Goal: Task Accomplishment & Management: Manage account settings

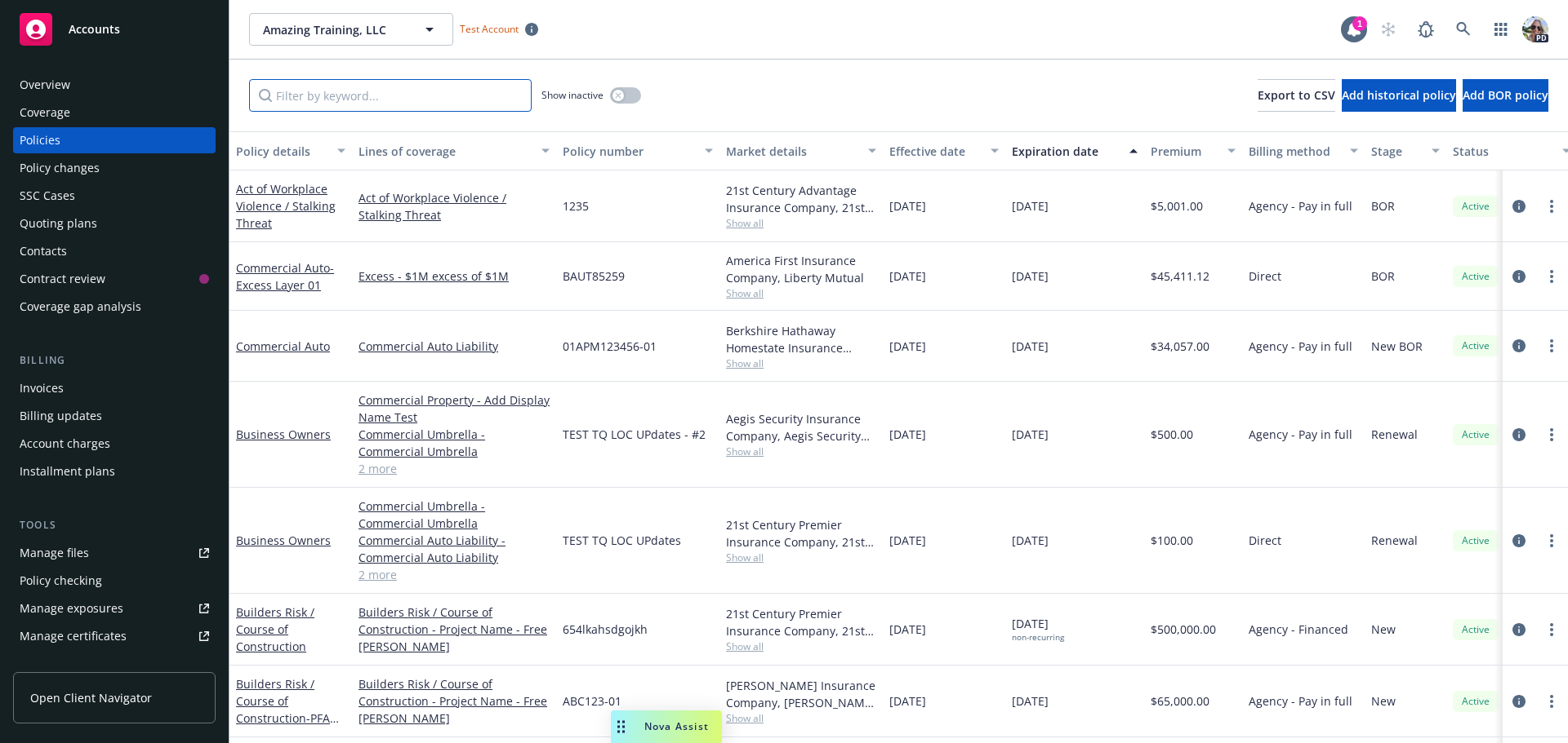
click at [314, 100] on input "Filter by keyword..." at bounding box center [390, 95] width 283 height 33
type input "c"
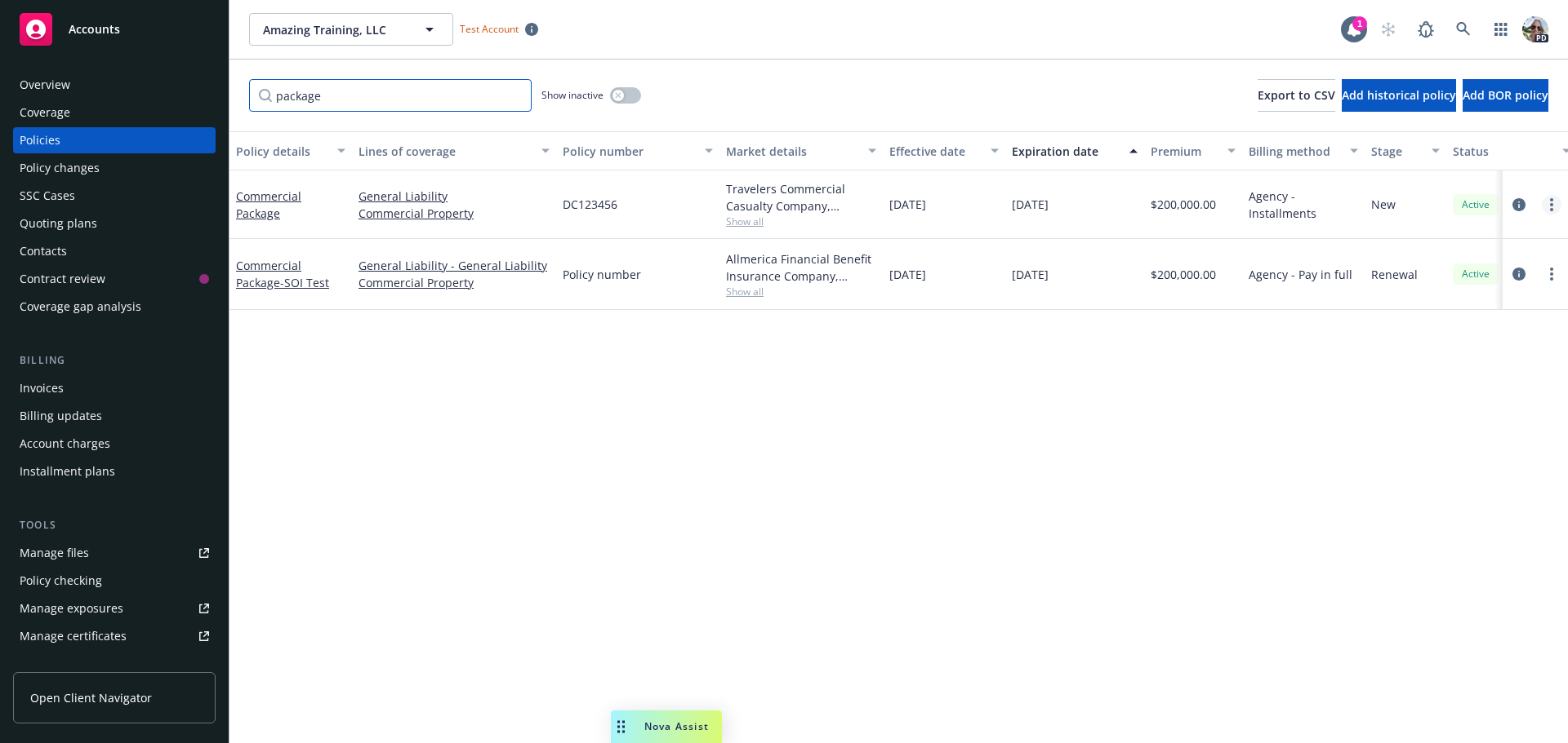
type input "package"
click at [1552, 211] on circle "more" at bounding box center [1551, 210] width 4 height 4
click at [1436, 304] on link "End policy" at bounding box center [1464, 304] width 192 height 33
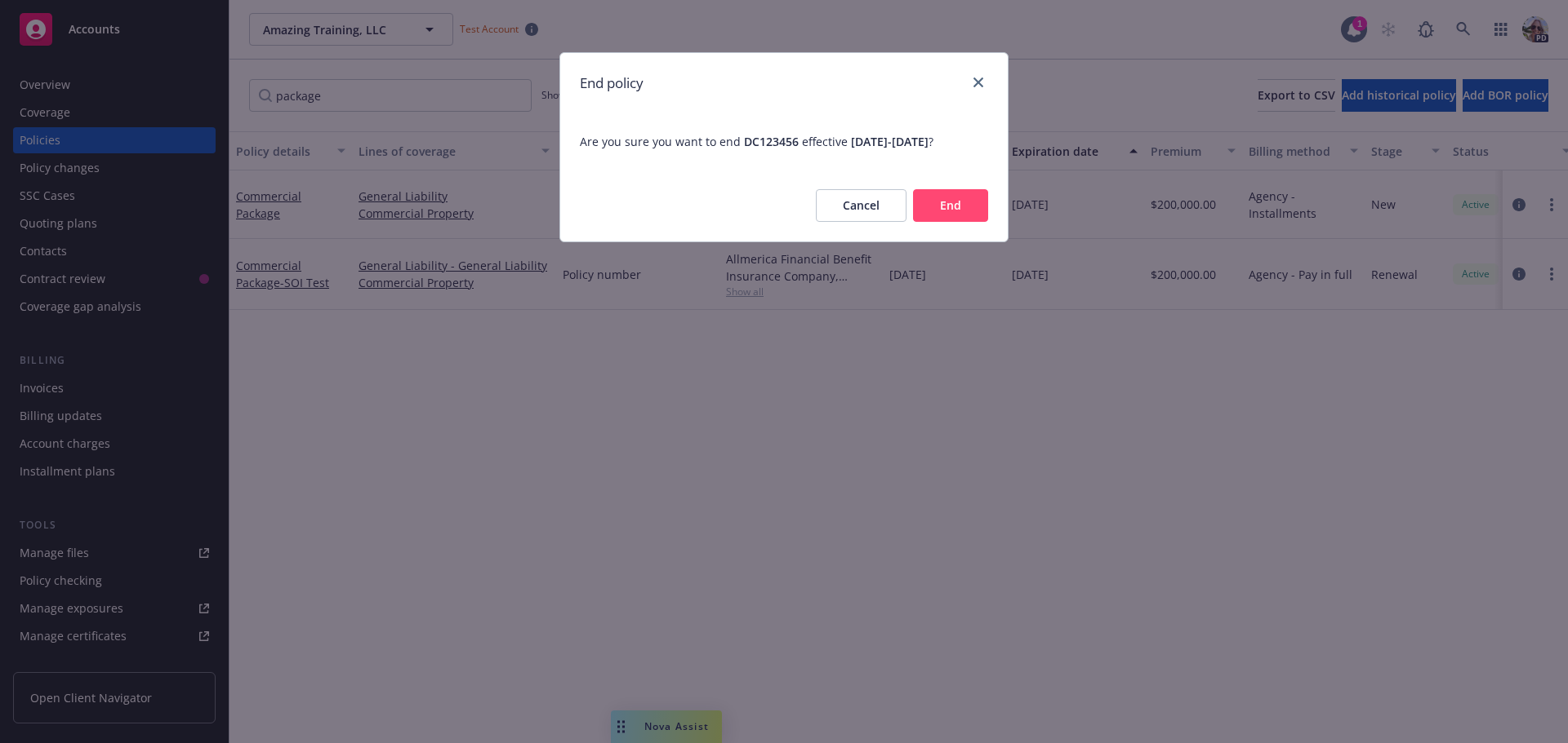
click at [954, 202] on button "End" at bounding box center [950, 206] width 75 height 33
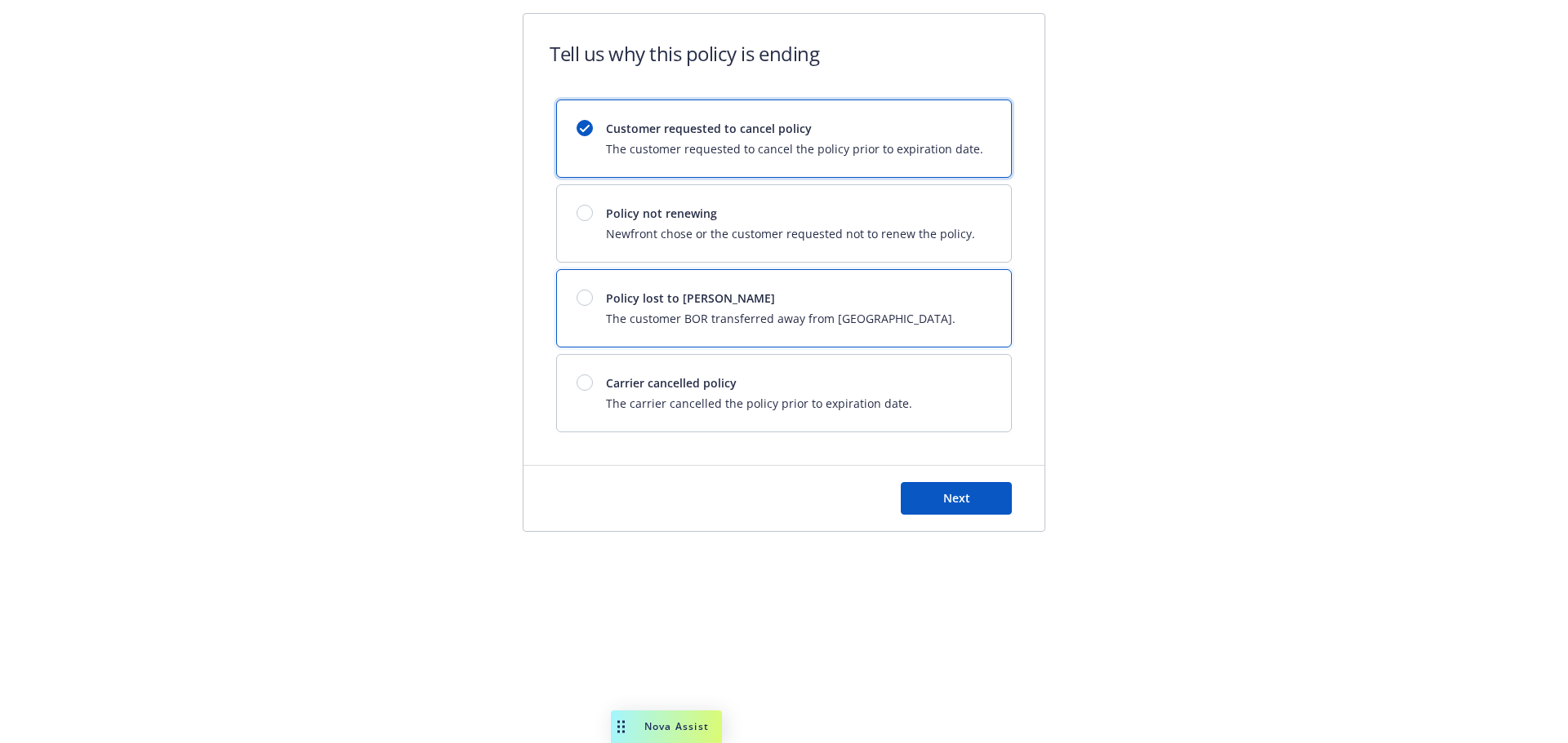
click at [584, 296] on div at bounding box center [584, 297] width 16 height 16
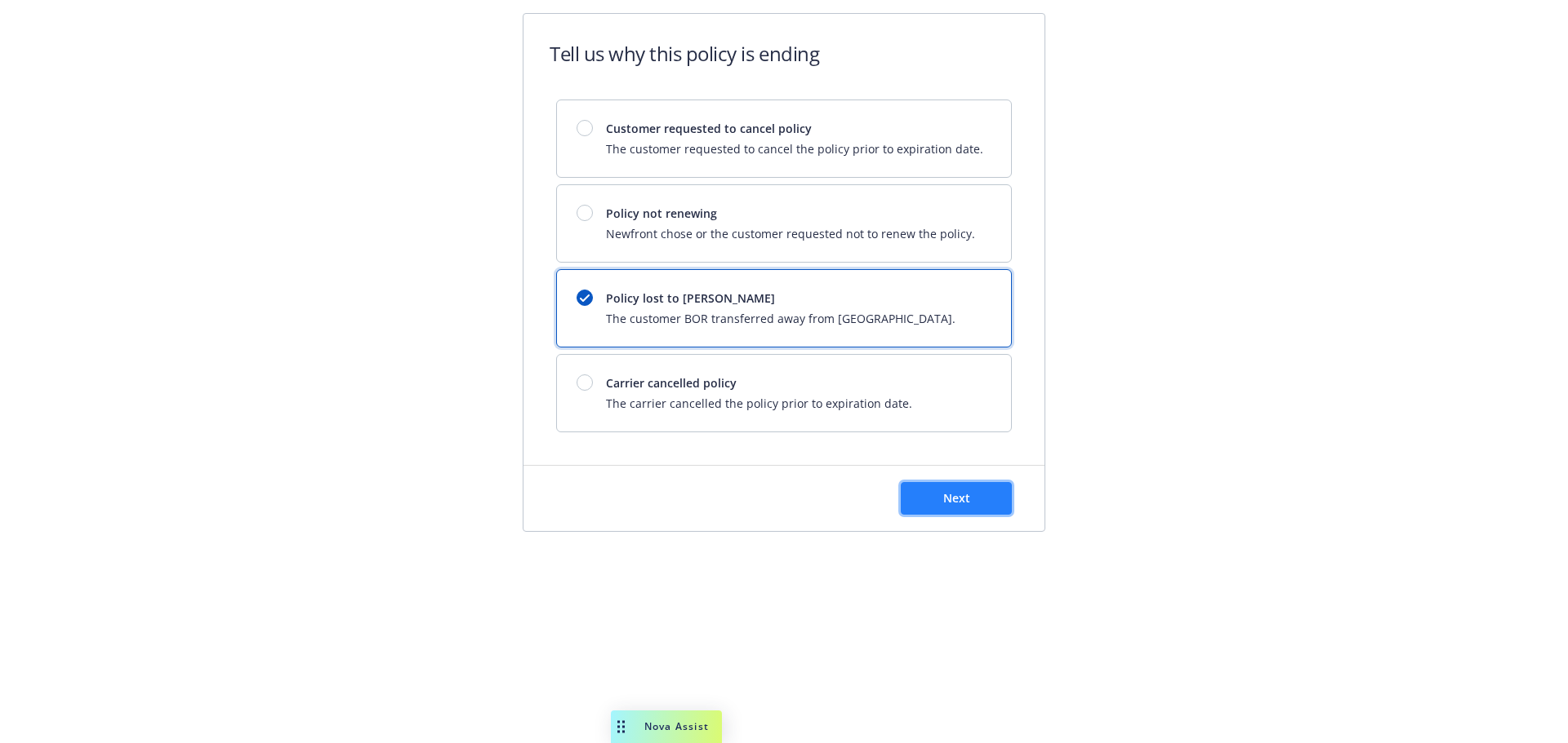
click at [980, 499] on button "Next" at bounding box center [956, 499] width 111 height 33
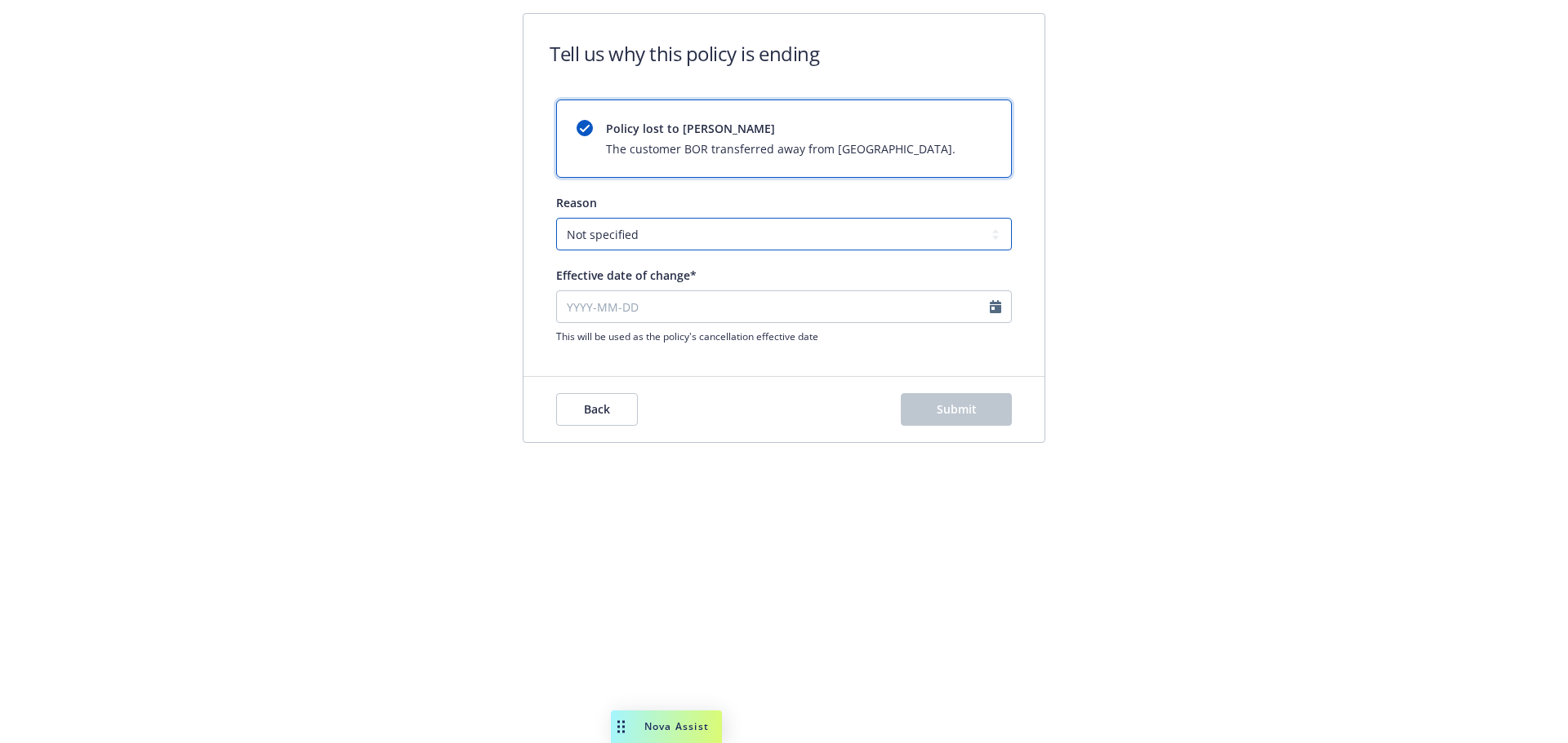
click at [645, 247] on select "Not specified Service Pricing Buyer change M&A, Bankruptcy, or Out of business …" at bounding box center [784, 234] width 456 height 33
select select "Producer left Newfront"
click at [556, 218] on select "Not specified Service Pricing Buyer change M&A, Bankruptcy, or Out of business …" at bounding box center [784, 234] width 456 height 33
select select "September"
select select "2025"
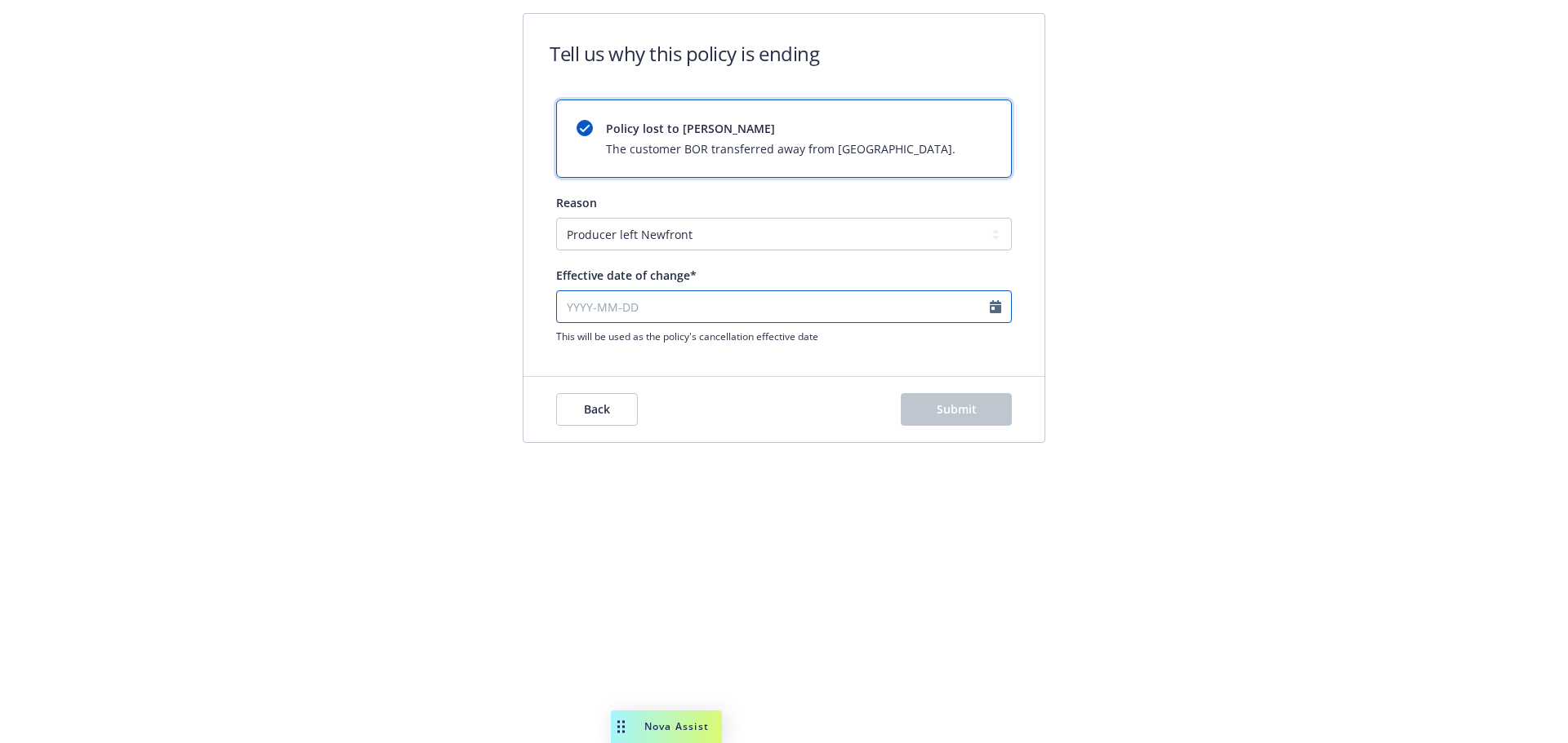
click at [579, 305] on input "Effective date of change*" at bounding box center [784, 306] width 456 height 33
click at [577, 277] on span "Effective date of change*" at bounding box center [626, 275] width 140 height 16
click at [577, 290] on input "Effective date of change*" at bounding box center [784, 306] width 456 height 33
click at [572, 302] on input "Effective date of change*" at bounding box center [784, 306] width 456 height 33
click at [570, 318] on input "Effective date of change*" at bounding box center [784, 306] width 456 height 33
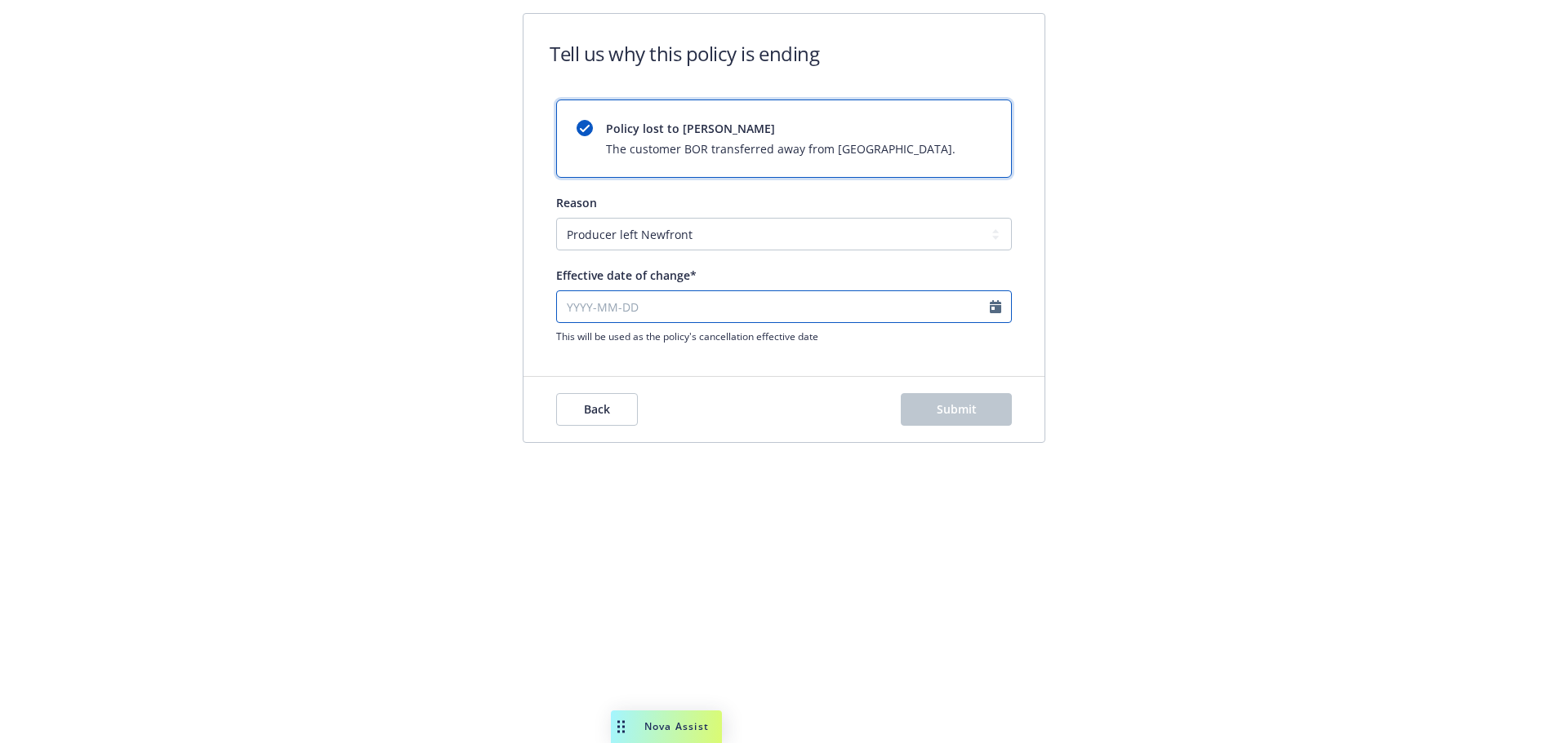
click at [570, 306] on input "Effective date of change*" at bounding box center [784, 306] width 456 height 33
type input "[DATE]"
click at [965, 417] on span "Submit" at bounding box center [956, 409] width 40 height 16
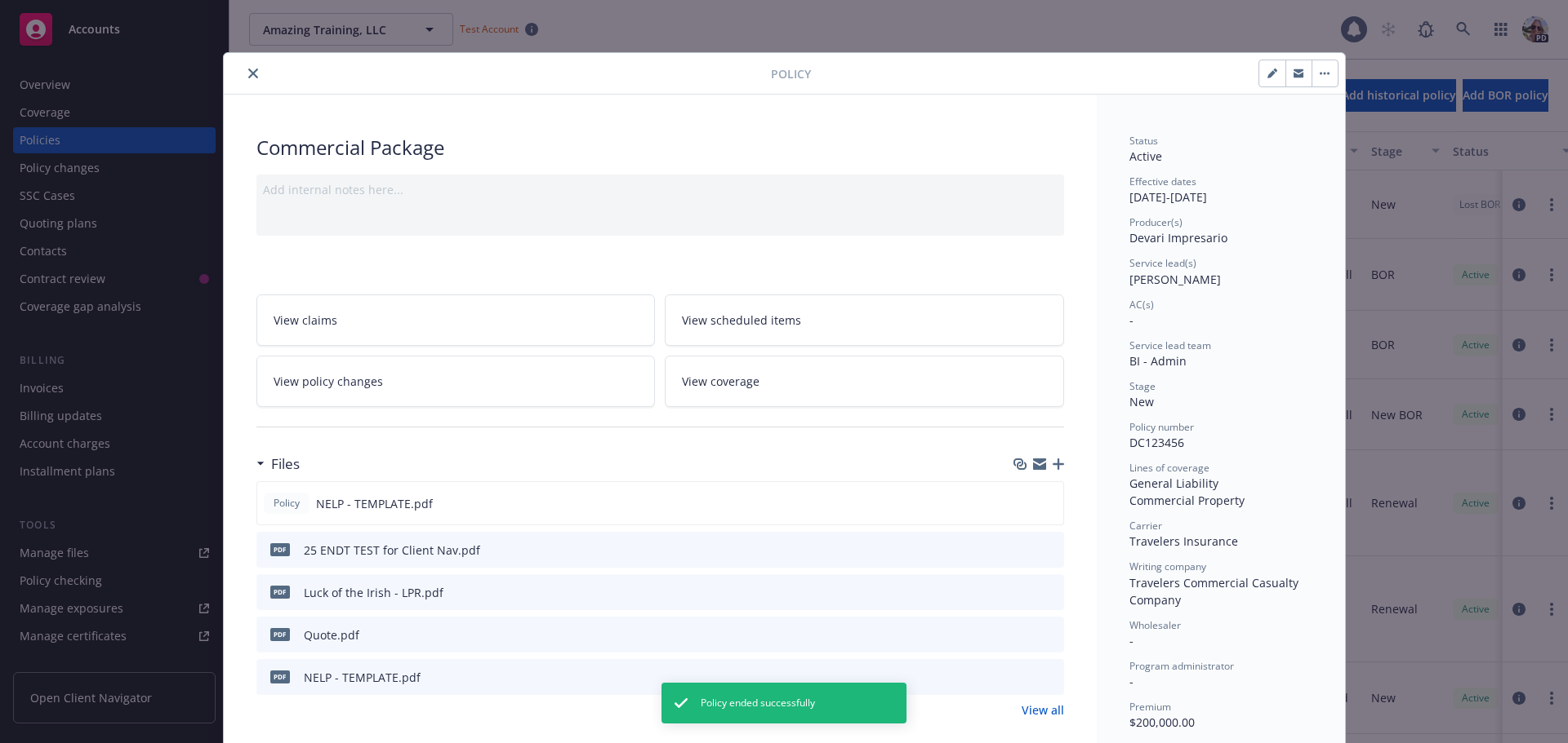
scroll to position [49, 0]
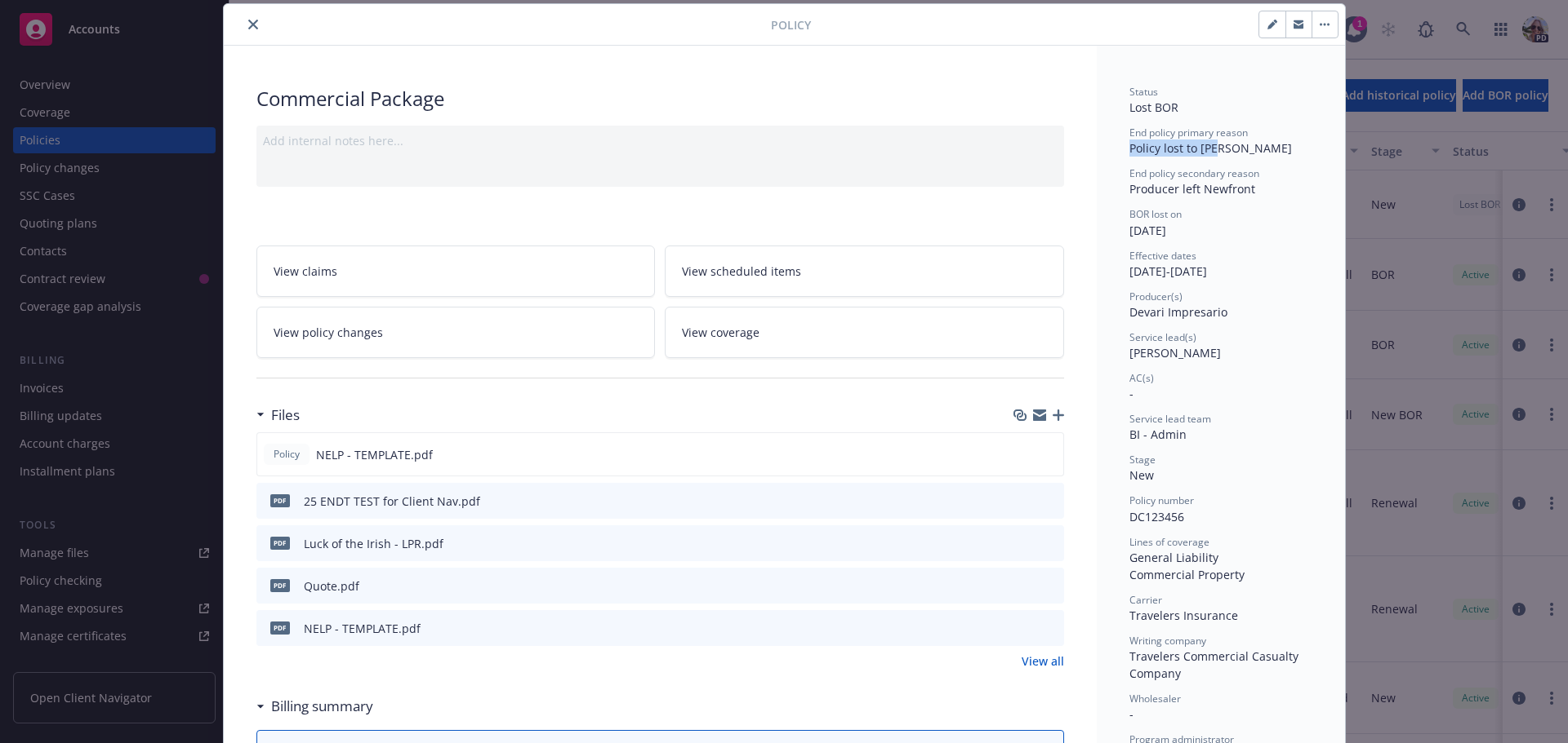
drag, startPoint x: 1221, startPoint y: 154, endPoint x: 1115, endPoint y: 157, distance: 106.0
drag, startPoint x: 1259, startPoint y: 191, endPoint x: 1104, endPoint y: 193, distance: 155.0
drag, startPoint x: 1208, startPoint y: 233, endPoint x: 1111, endPoint y: 228, distance: 97.1
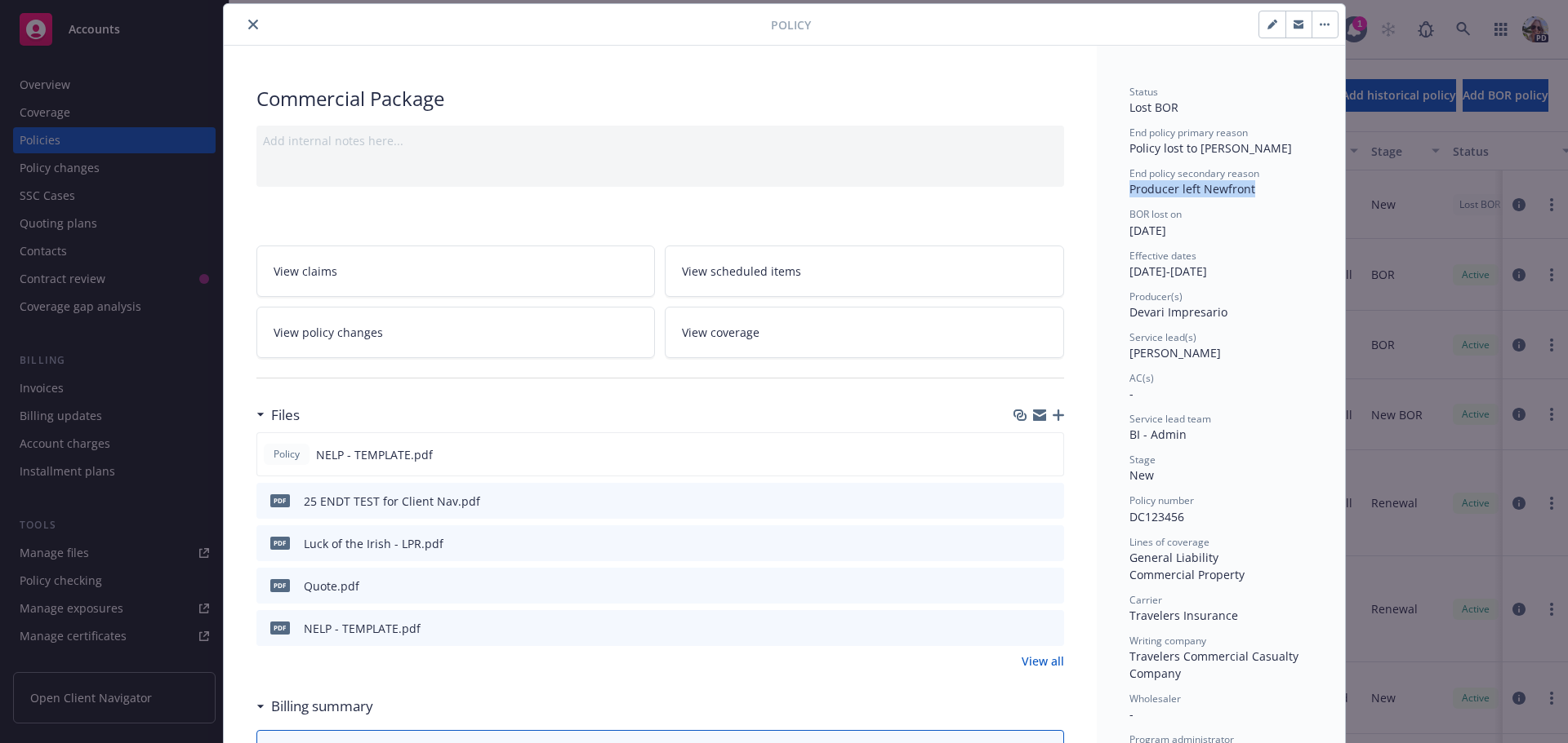
drag, startPoint x: 1248, startPoint y: 190, endPoint x: 1112, endPoint y: 191, distance: 136.0
drag, startPoint x: 1195, startPoint y: 228, endPoint x: 1114, endPoint y: 227, distance: 81.0
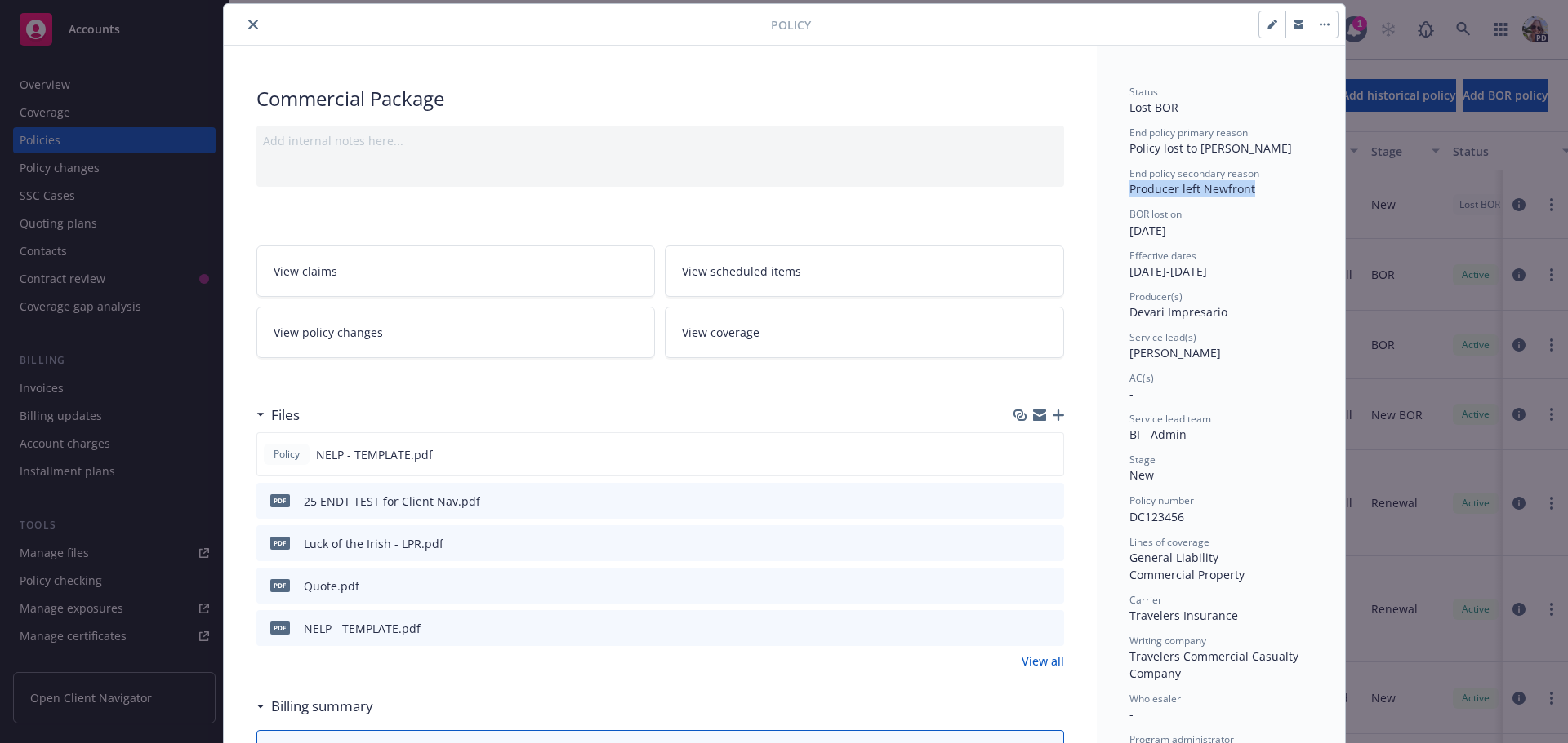
click at [251, 25] on button "close" at bounding box center [253, 25] width 19 height 19
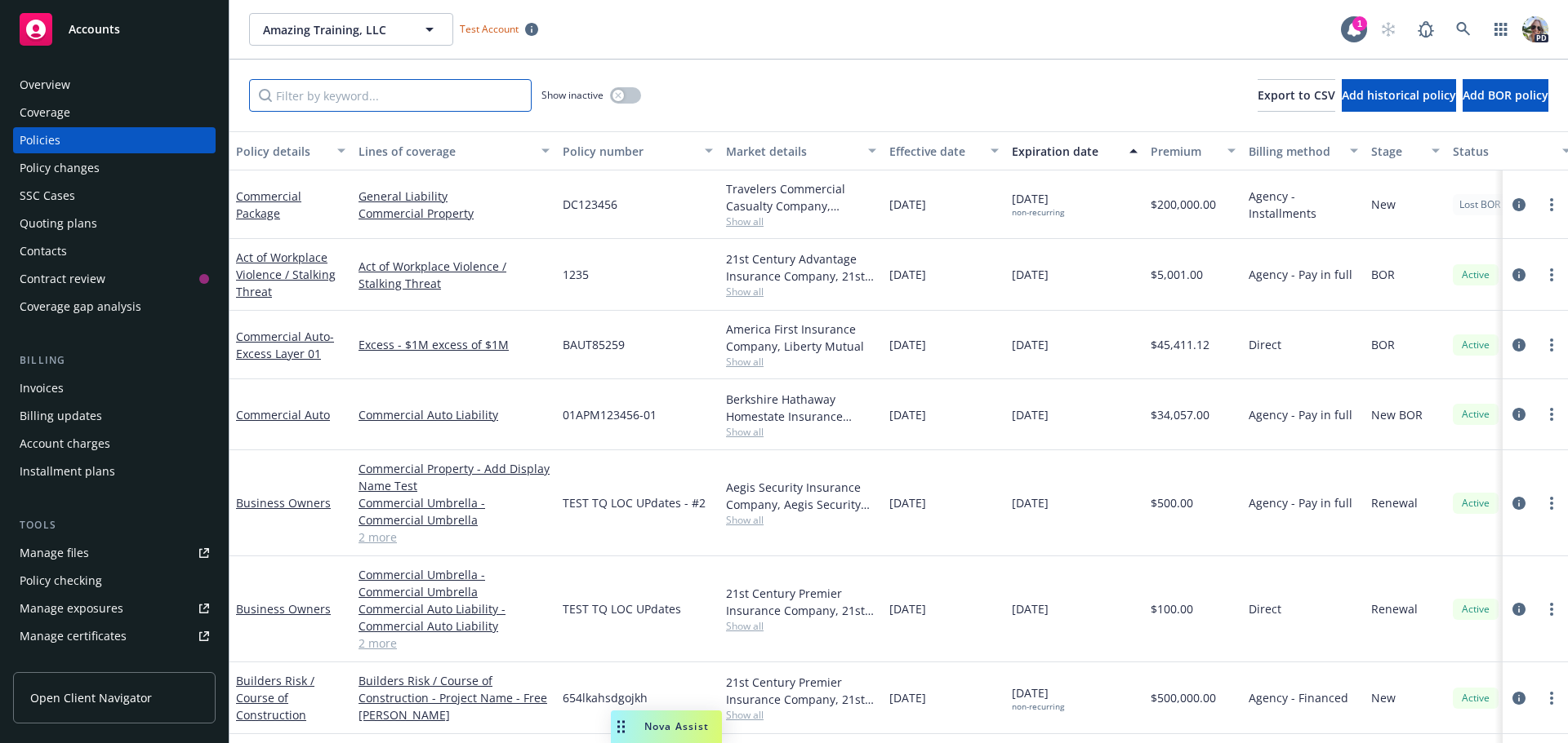
click at [316, 94] on input "Filter by keyword..." at bounding box center [390, 95] width 283 height 33
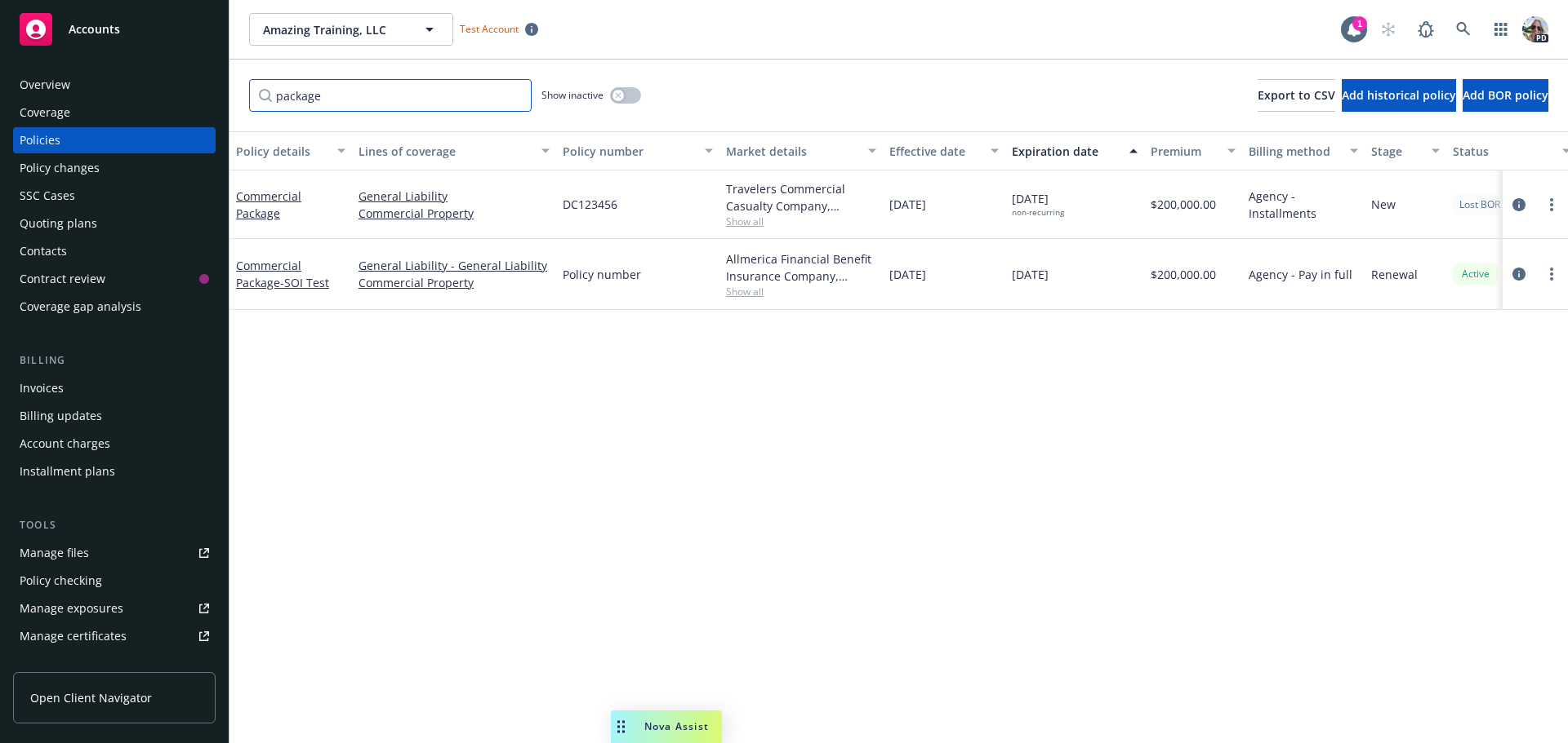
type input "package"
click at [1547, 272] on link "more" at bounding box center [1551, 274] width 19 height 19
click at [1412, 380] on link "End policy" at bounding box center [1464, 372] width 192 height 33
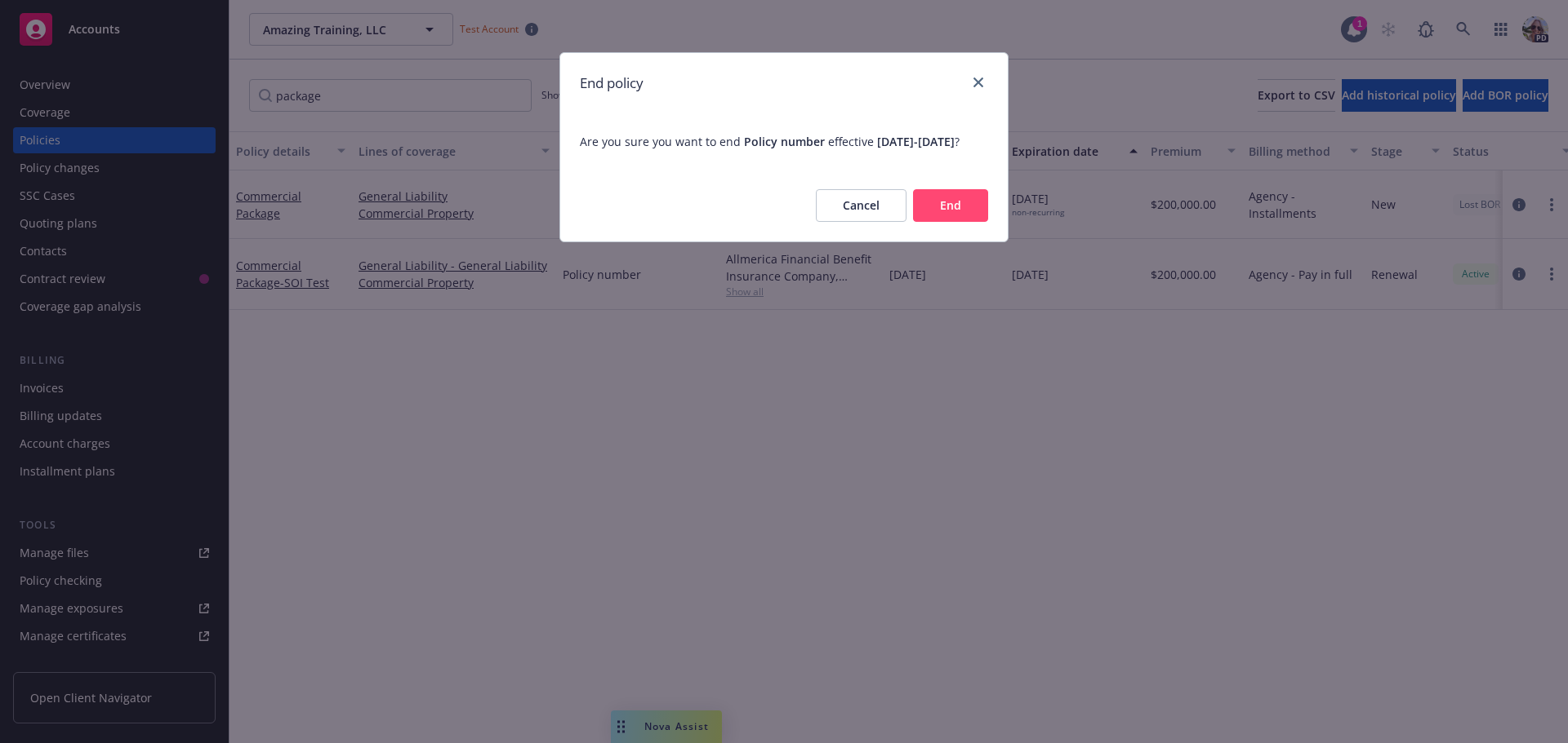
click at [954, 217] on button "End" at bounding box center [950, 206] width 75 height 33
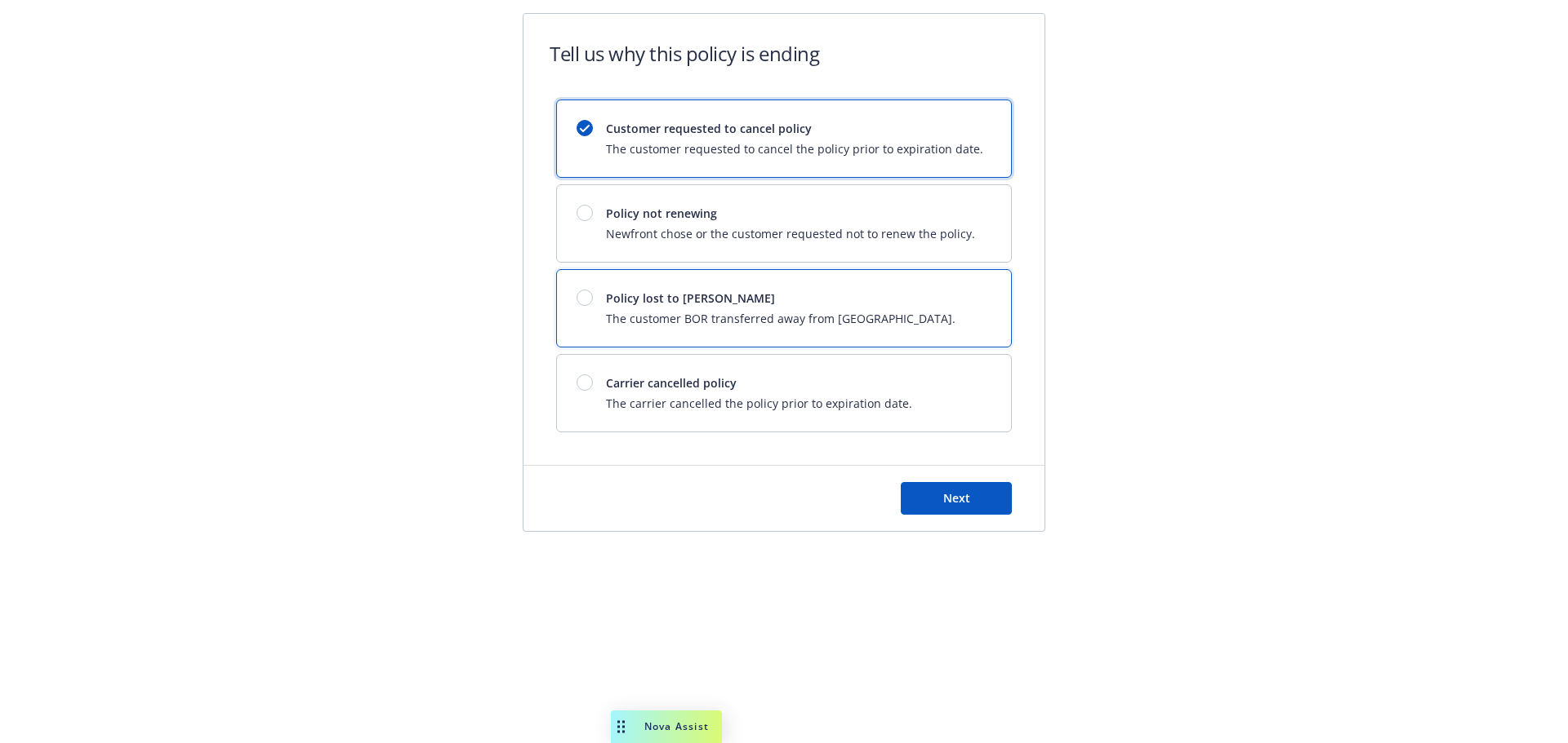
click at [585, 304] on div at bounding box center [584, 297] width 16 height 16
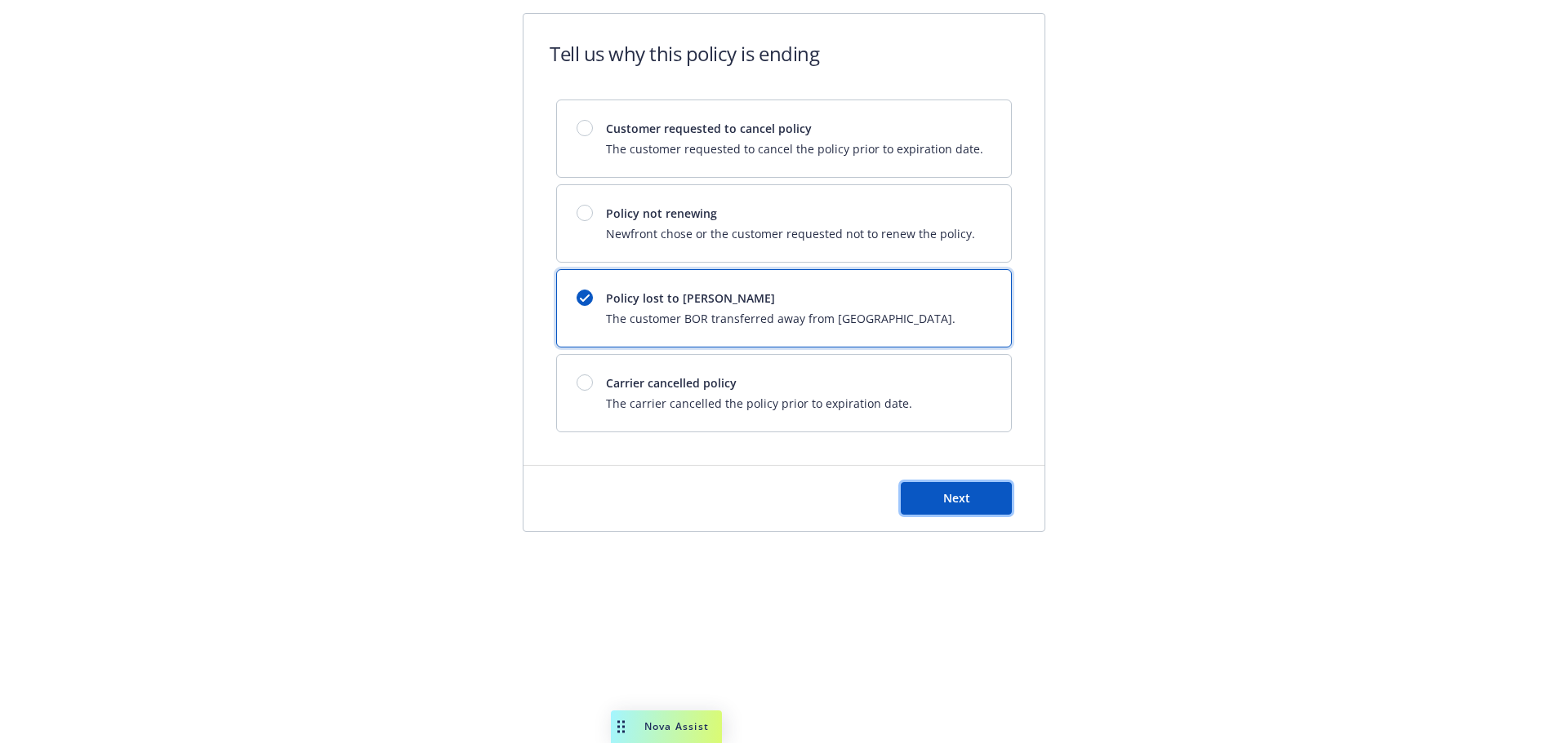
click at [957, 499] on span "Next" at bounding box center [956, 499] width 27 height 16
